Goal: Information Seeking & Learning: Understand process/instructions

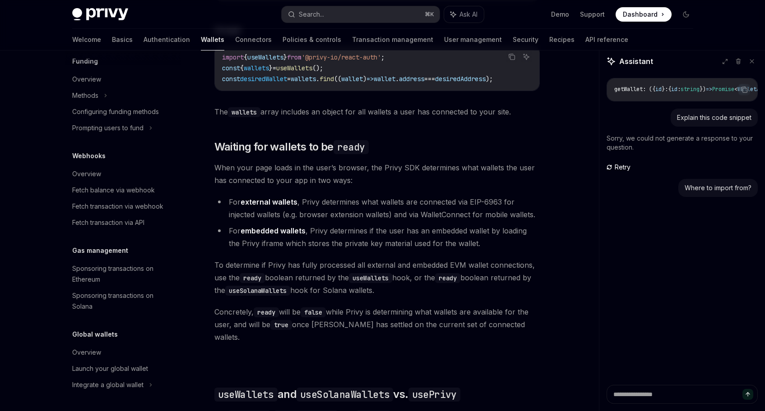
scroll to position [552, 0]
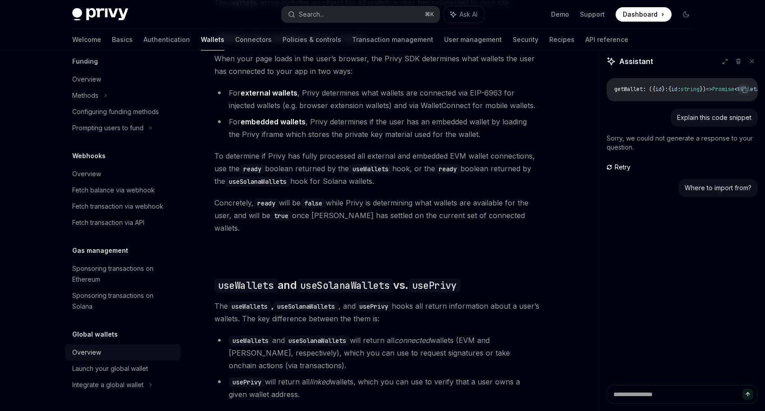
click at [93, 355] on div "Overview" at bounding box center [86, 352] width 29 height 11
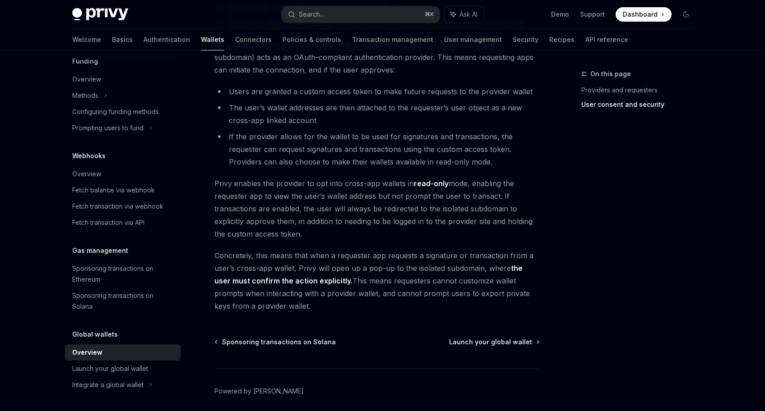
scroll to position [722, 0]
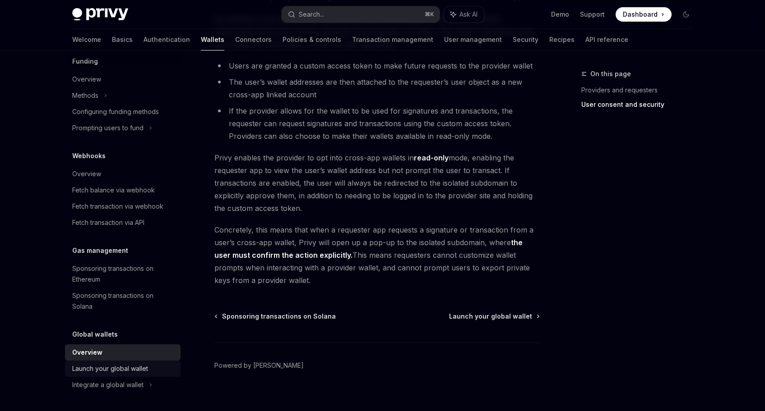
click at [119, 369] on div "Launch your global wallet" at bounding box center [110, 369] width 76 height 11
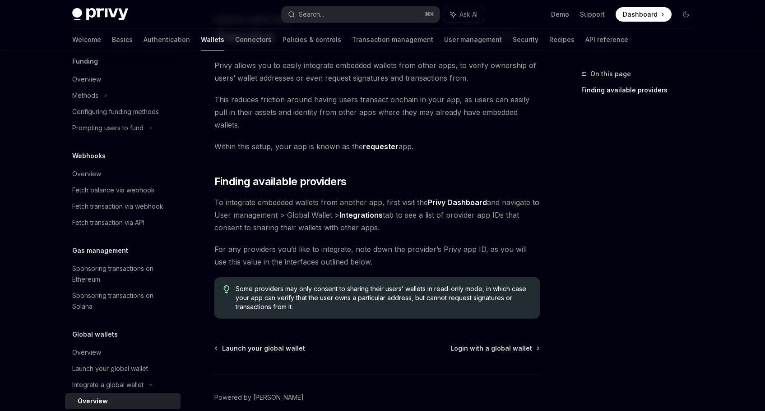
scroll to position [58, 0]
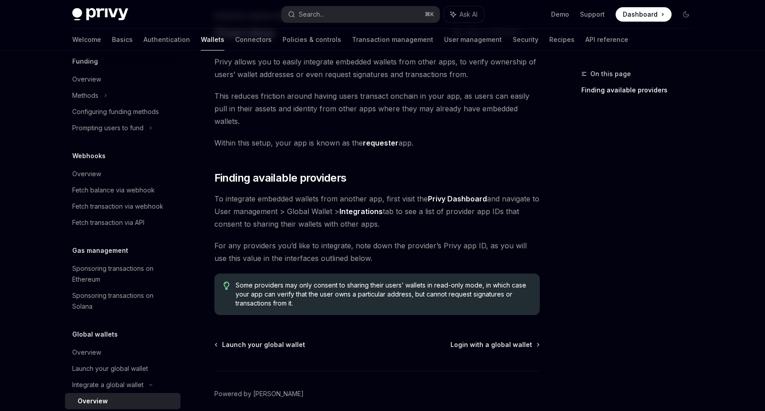
click at [447, 194] on strong "Privy Dashboard" at bounding box center [457, 198] width 59 height 9
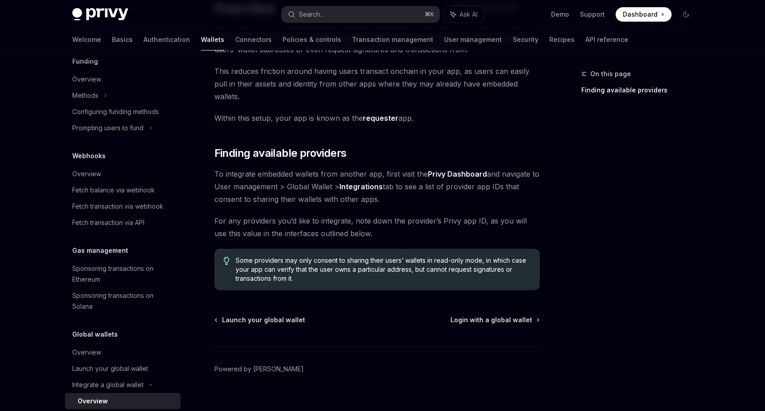
scroll to position [83, 0]
click at [510, 315] on span "Login with a global wallet" at bounding box center [491, 319] width 82 height 9
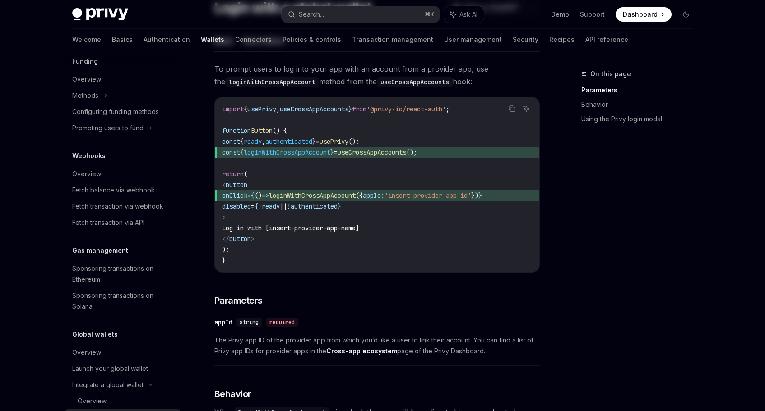
scroll to position [483, 0]
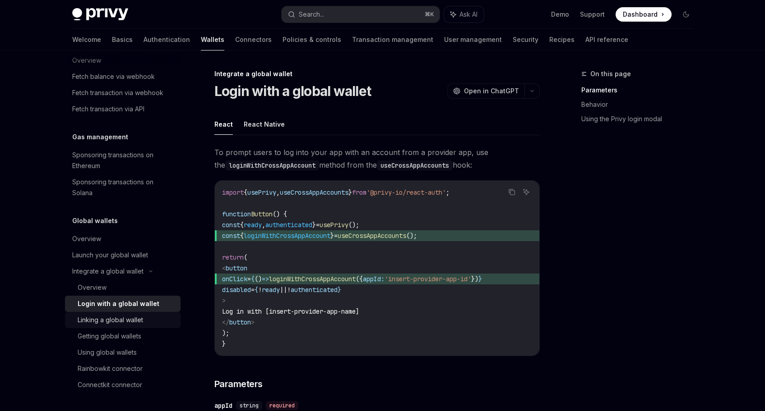
click at [154, 320] on div "Linking a global wallet" at bounding box center [126, 320] width 97 height 11
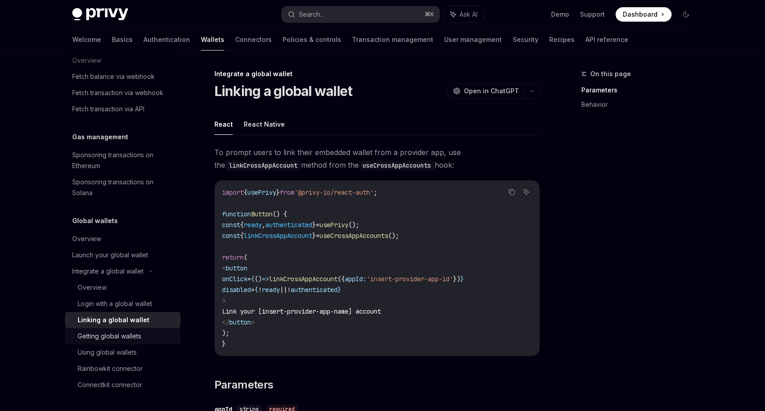
click at [146, 339] on div "Getting global wallets" at bounding box center [126, 336] width 97 height 11
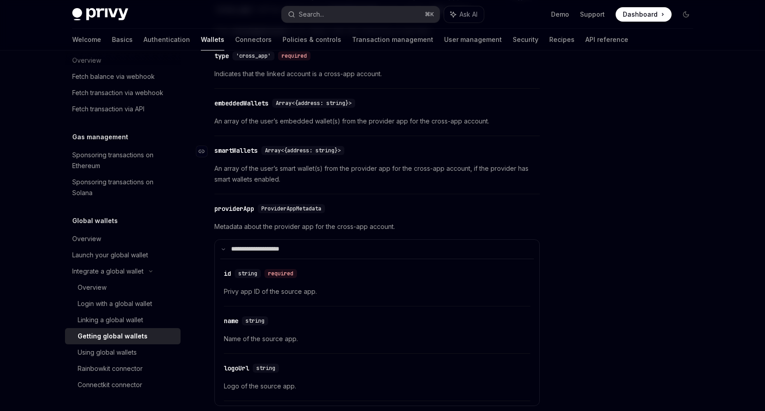
scroll to position [134, 0]
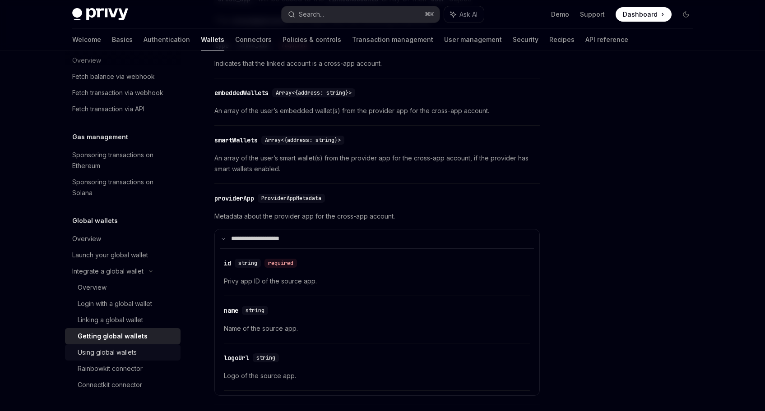
click at [126, 352] on div "Using global wallets" at bounding box center [107, 352] width 59 height 11
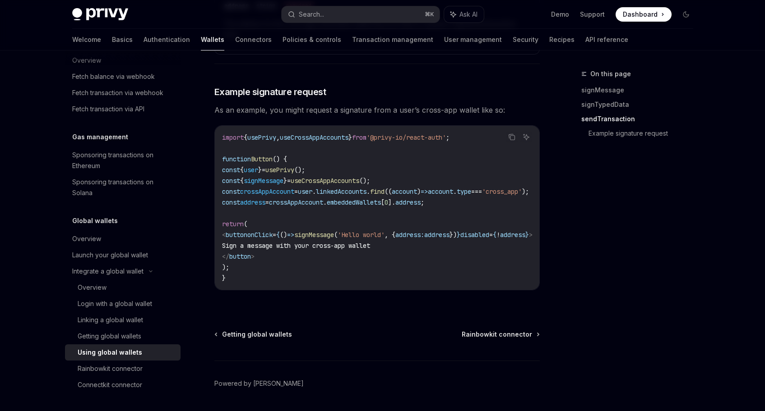
scroll to position [1554, 0]
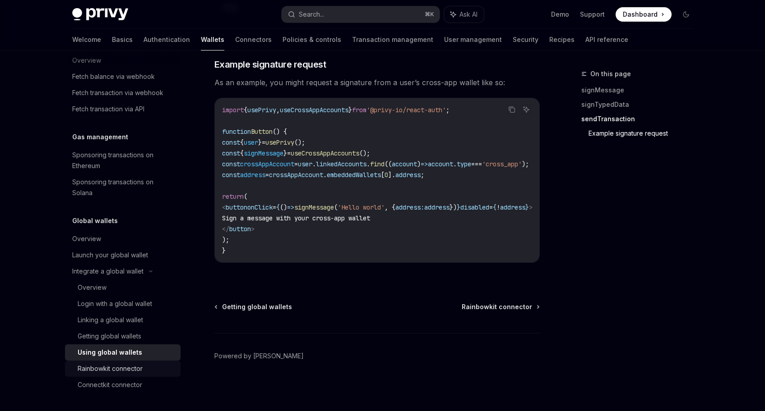
click at [108, 368] on div "Rainbowkit connector" at bounding box center [110, 369] width 65 height 11
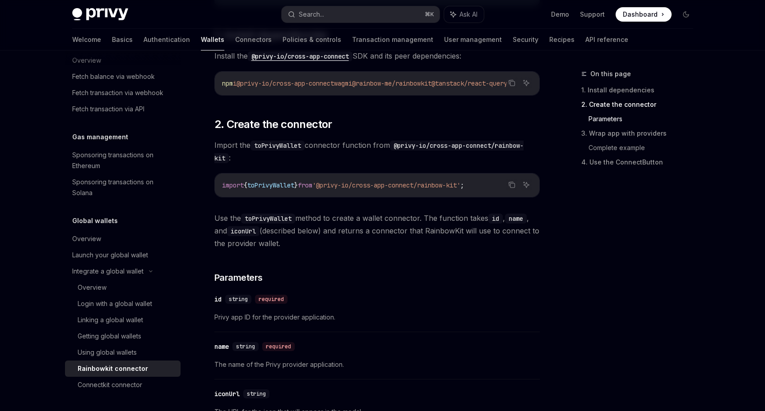
scroll to position [484, 0]
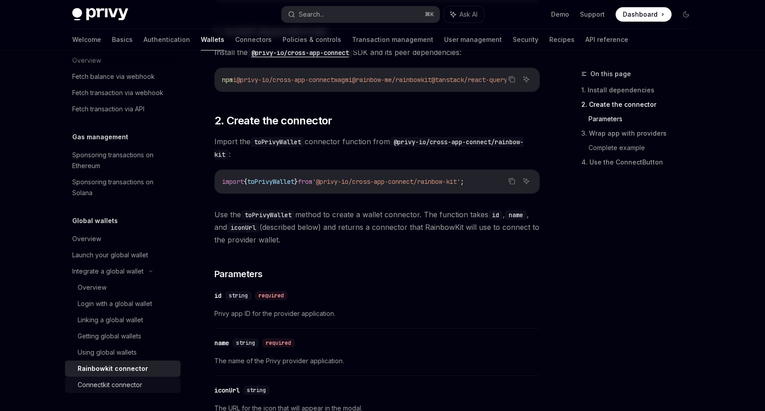
click at [143, 380] on div "Connectkit connector" at bounding box center [126, 385] width 97 height 11
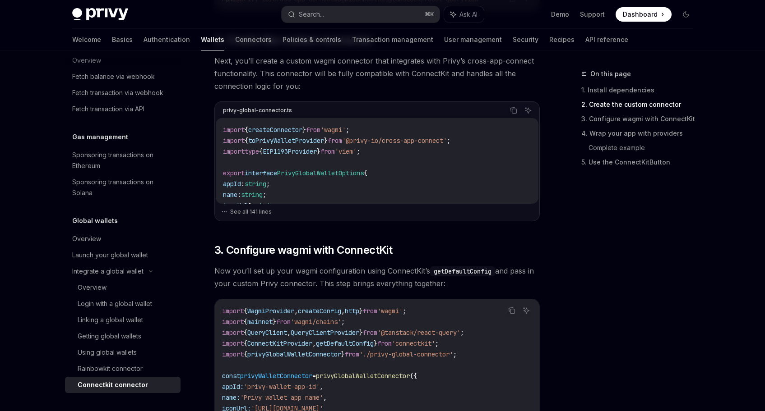
scroll to position [314, 0]
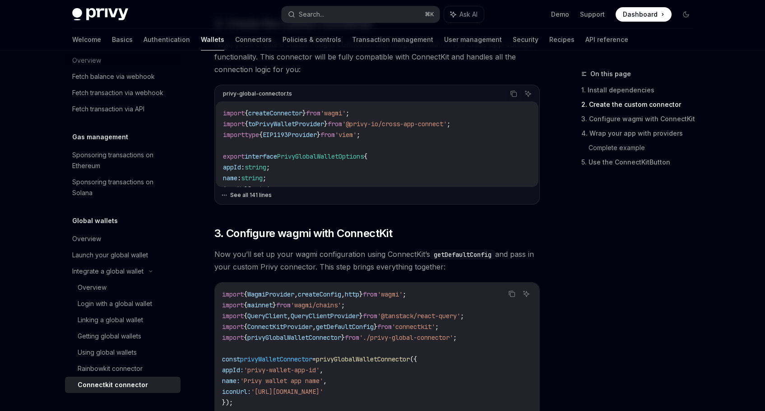
click at [239, 195] on button "See all 141 lines" at bounding box center [377, 195] width 312 height 13
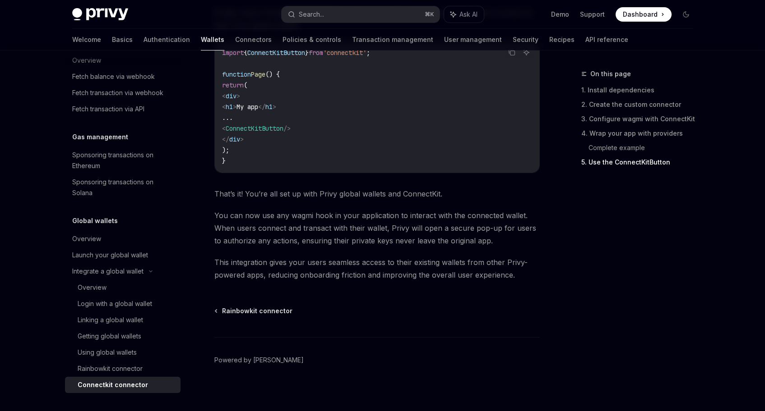
scroll to position [3356, 0]
click at [132, 364] on div "Rainbowkit connector" at bounding box center [110, 369] width 65 height 11
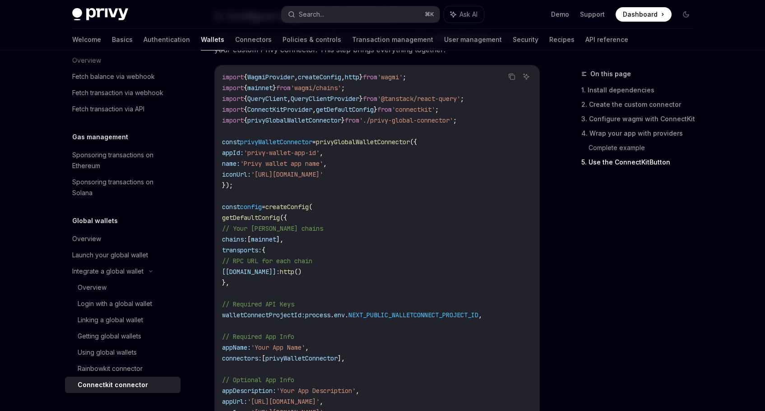
scroll to position [1974, 0]
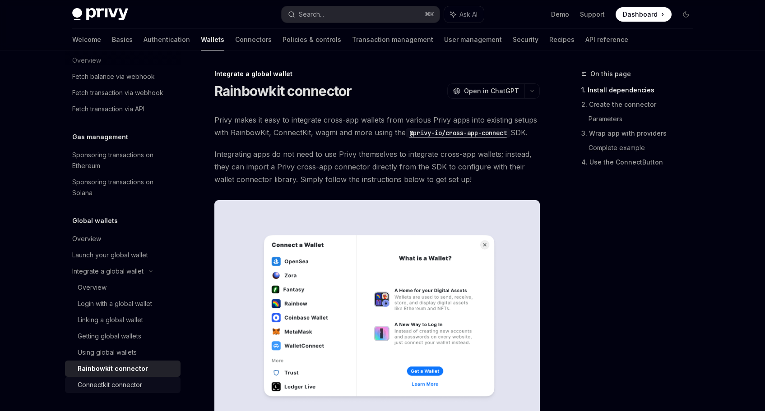
click at [100, 389] on div "Connectkit connector" at bounding box center [110, 385] width 65 height 11
click at [134, 382] on div "Connectkit connector" at bounding box center [110, 385] width 65 height 11
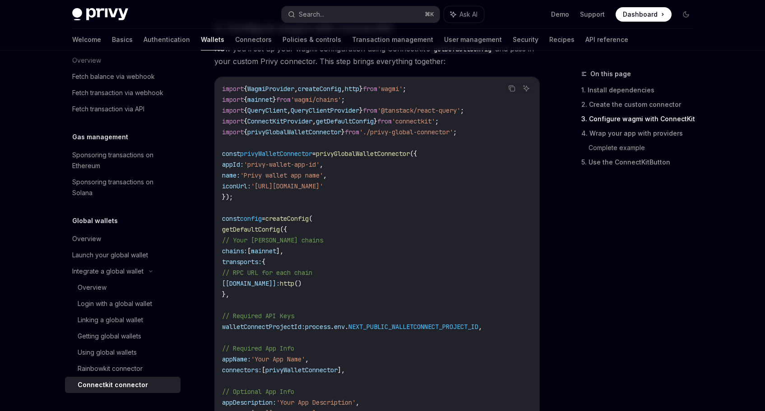
scroll to position [614, 0]
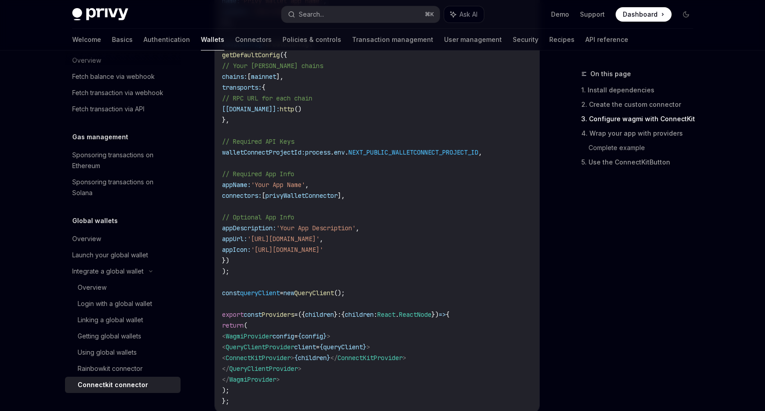
type textarea "*"
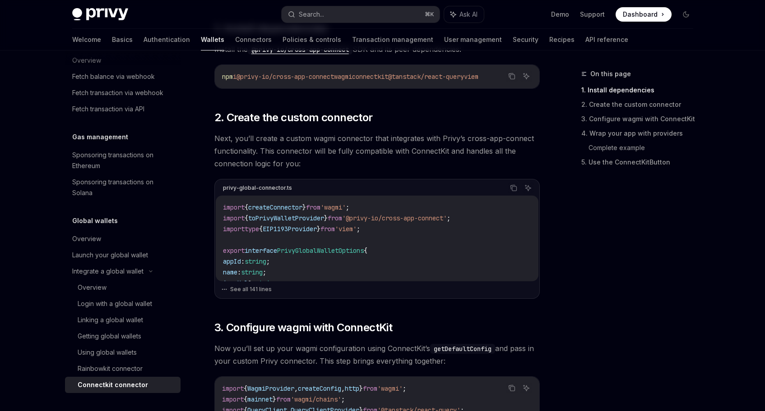
scroll to position [223, 0]
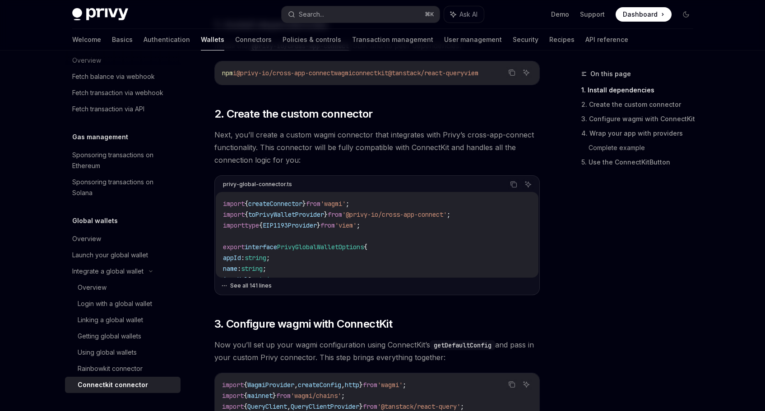
click at [256, 282] on button "See all 141 lines" at bounding box center [377, 286] width 312 height 13
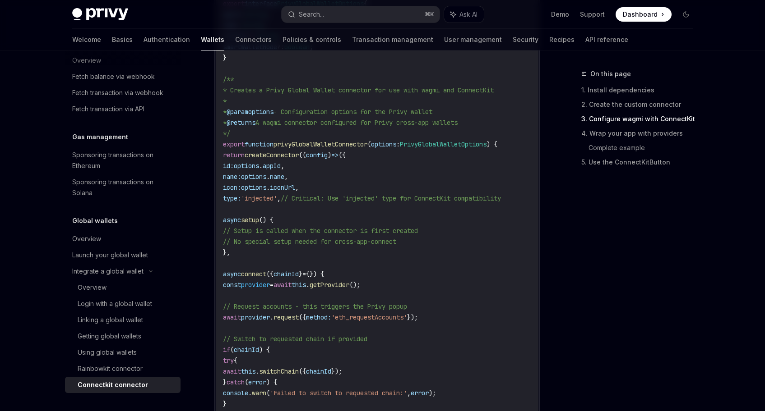
scroll to position [452, 0]
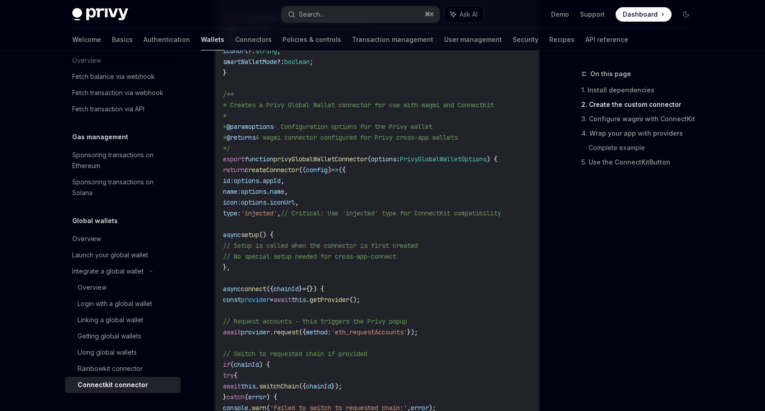
click at [333, 157] on span "privyGlobalWalletConnector" at bounding box center [320, 159] width 94 height 8
copy span "privyGlobalWalletConnector"
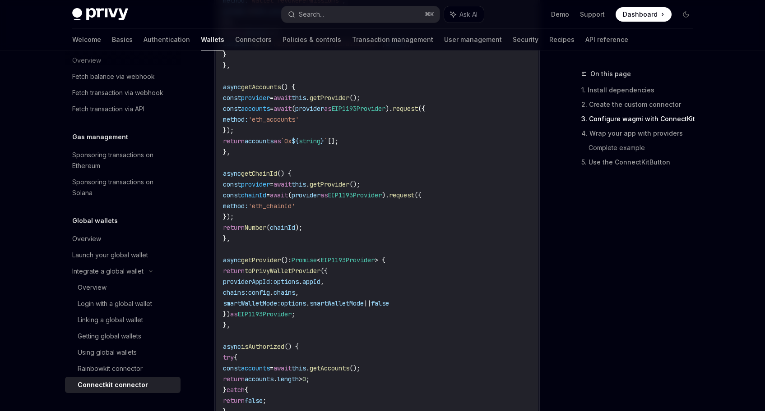
scroll to position [1071, 0]
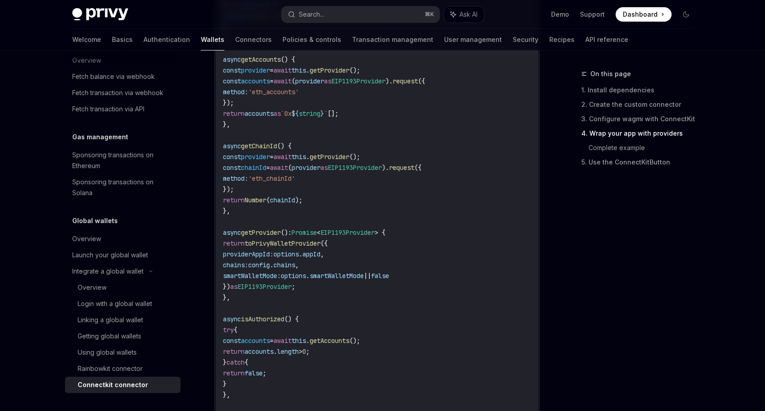
click at [312, 244] on span "toPrivyWalletProvider" at bounding box center [283, 244] width 76 height 8
copy span "toPrivyWalletProvider"
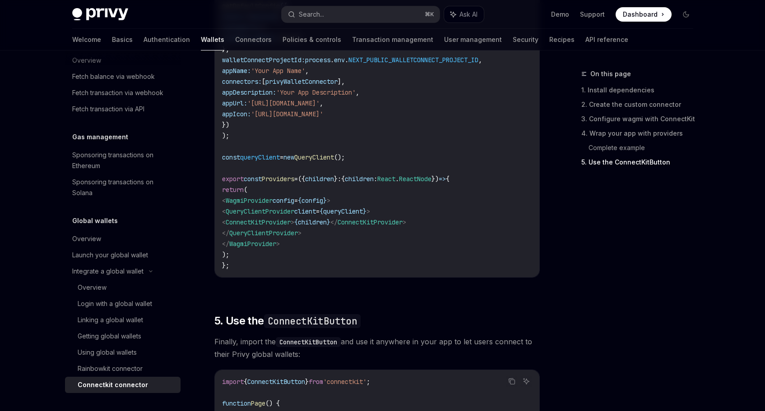
scroll to position [3039, 0]
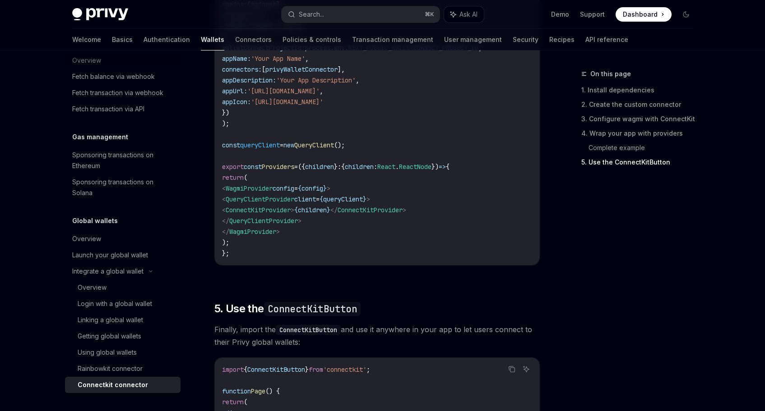
click at [291, 206] on span "ConnectKitProvider" at bounding box center [258, 210] width 65 height 8
copy span "ConnectKitProvider"
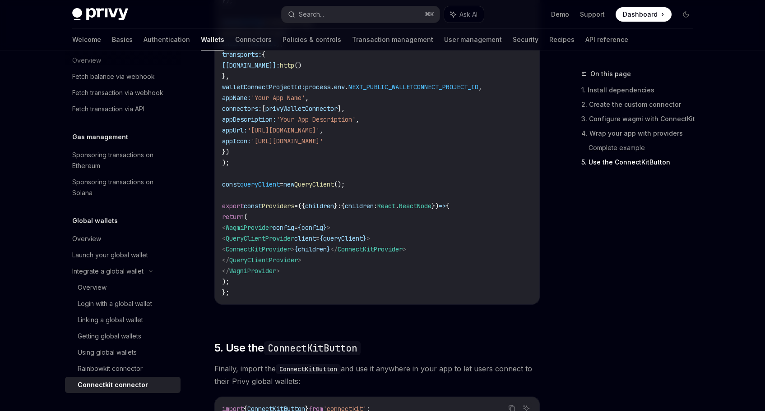
scroll to position [3001, 0]
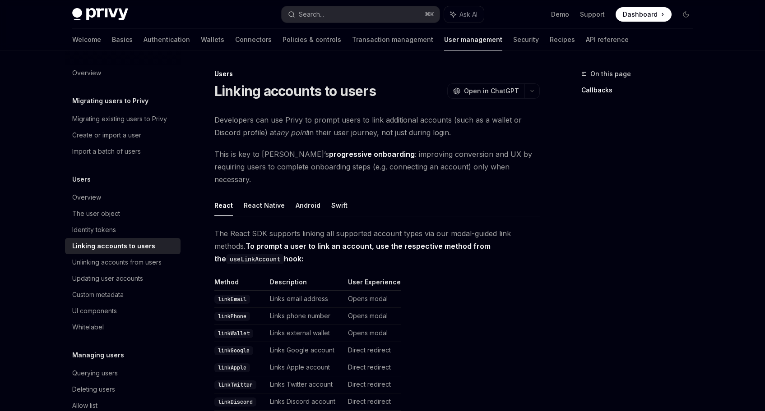
scroll to position [213, 0]
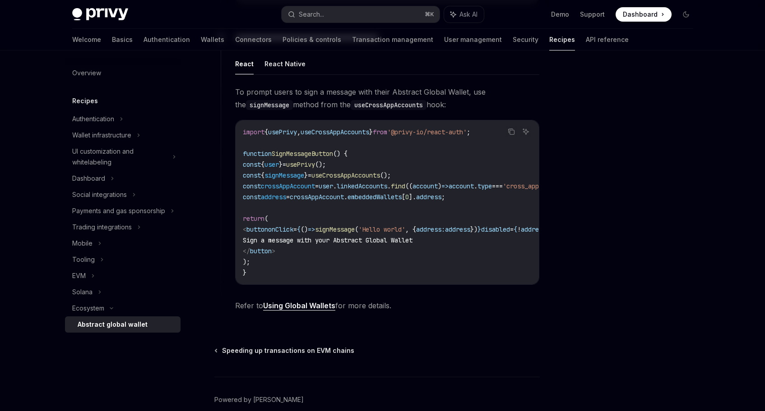
scroll to position [524, 0]
